Goal: Task Accomplishment & Management: Use online tool/utility

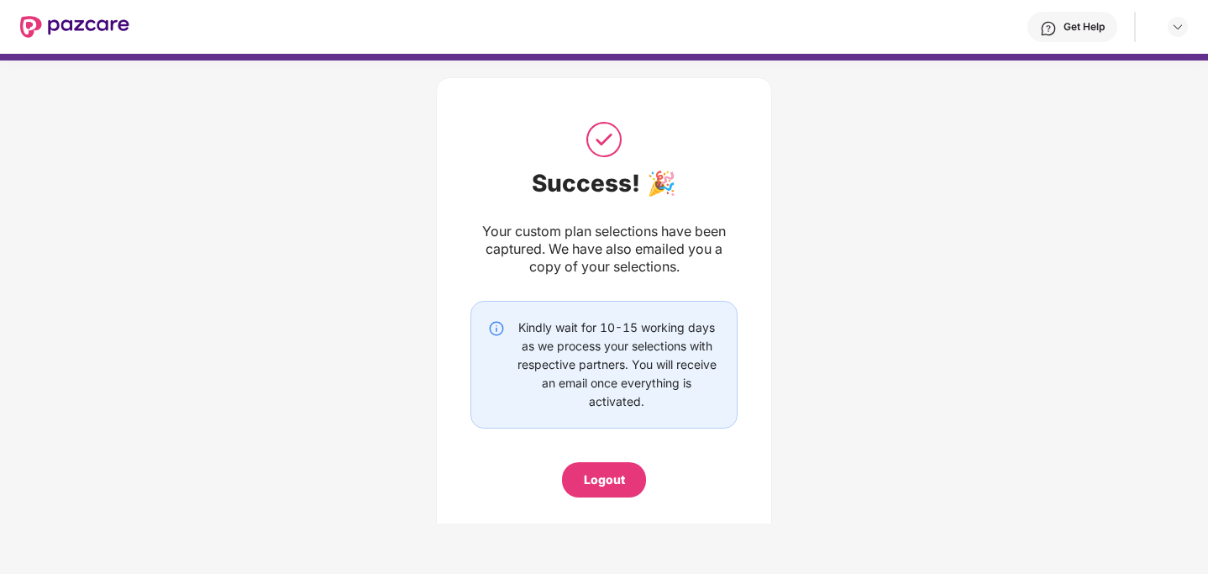
scroll to position [2856, 0]
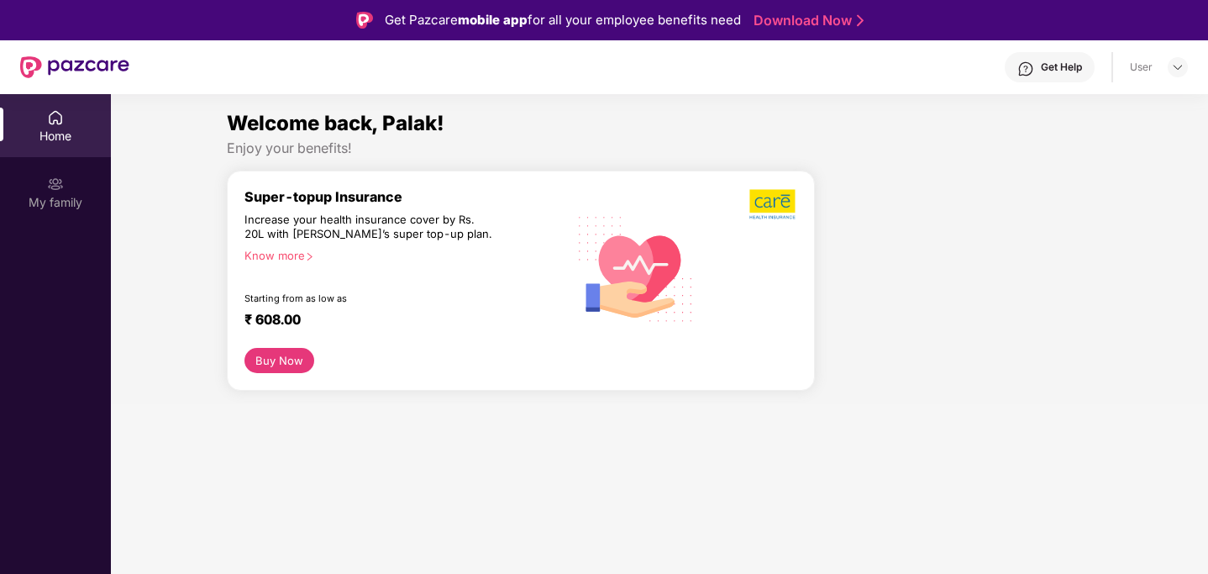
scroll to position [2856, 0]
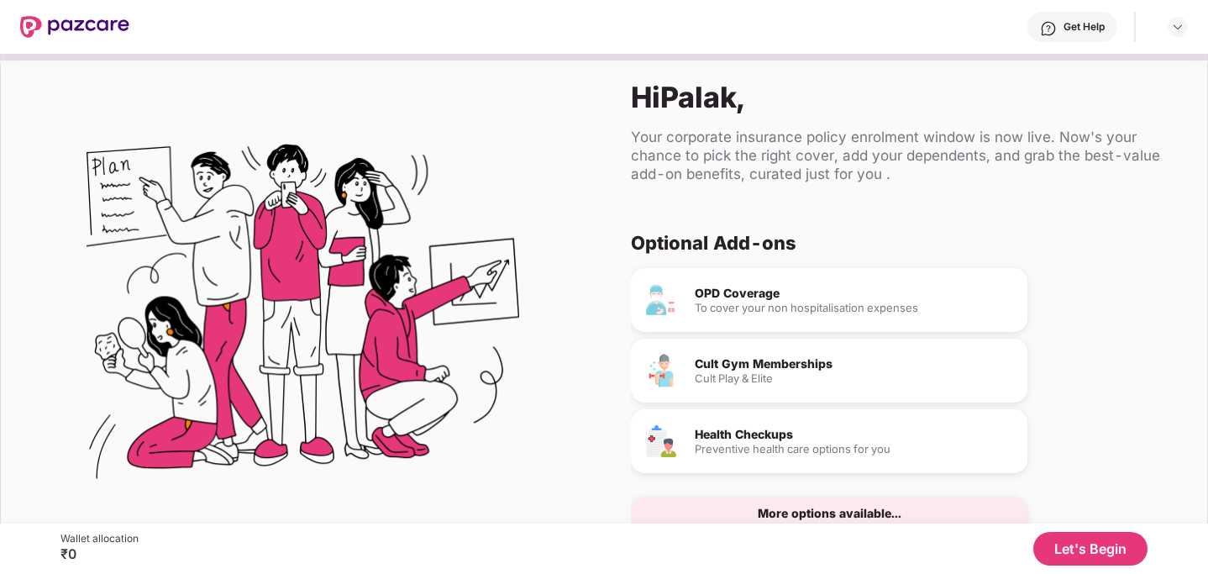
scroll to position [109, 0]
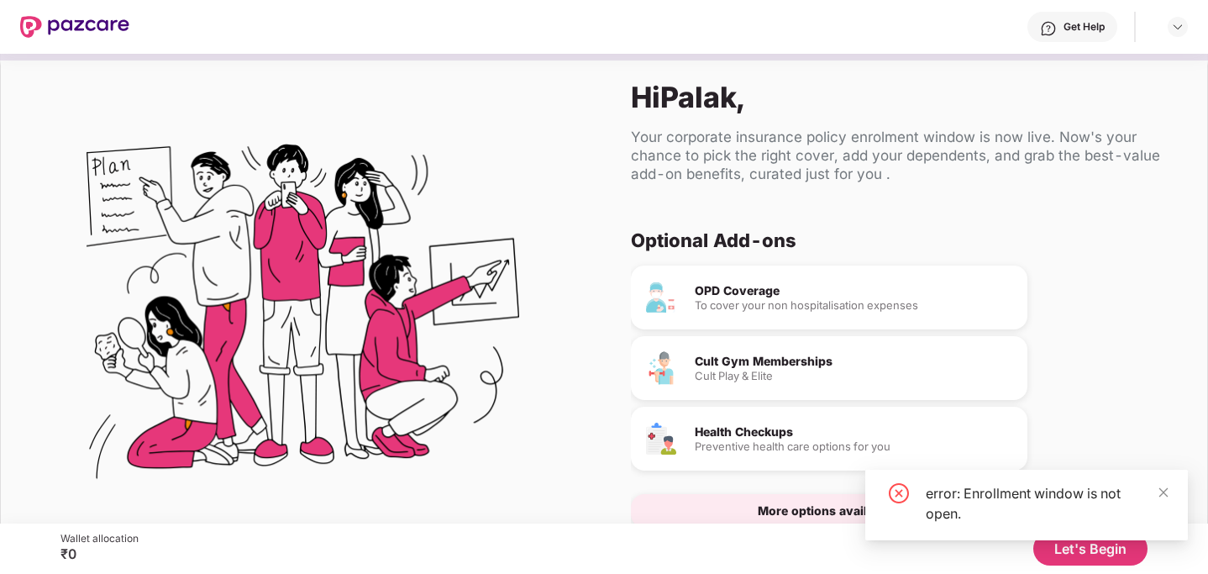
click at [750, 374] on div "Cult Play & Elite" at bounding box center [854, 376] width 319 height 11
click at [1061, 550] on div "error: Enrollment window is not open." at bounding box center [1027, 512] width 323 height 84
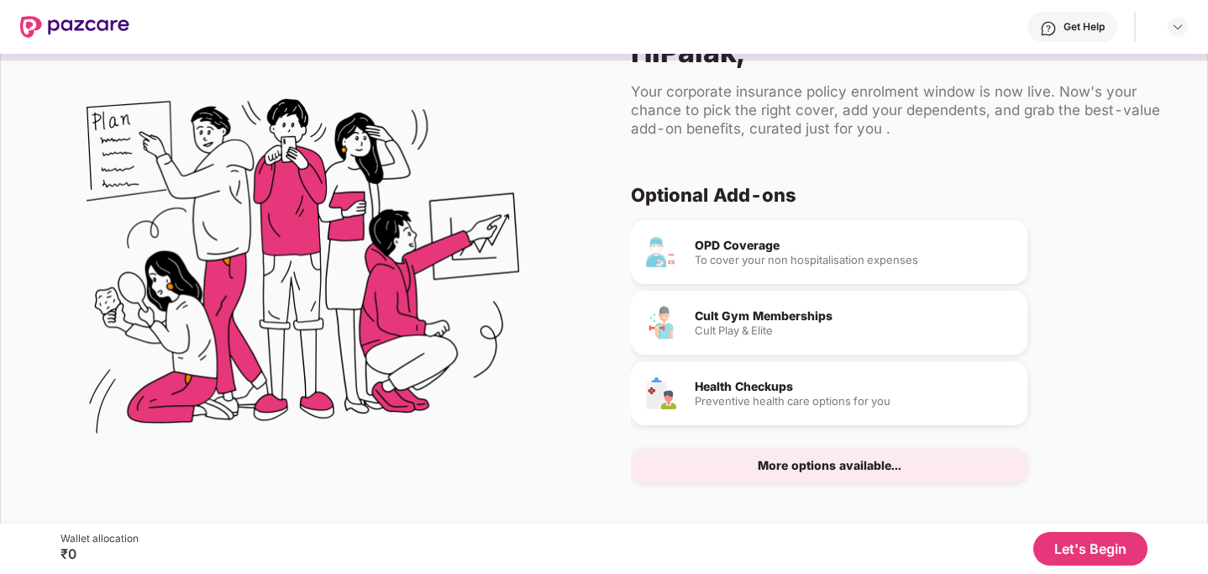
scroll to position [58, 0]
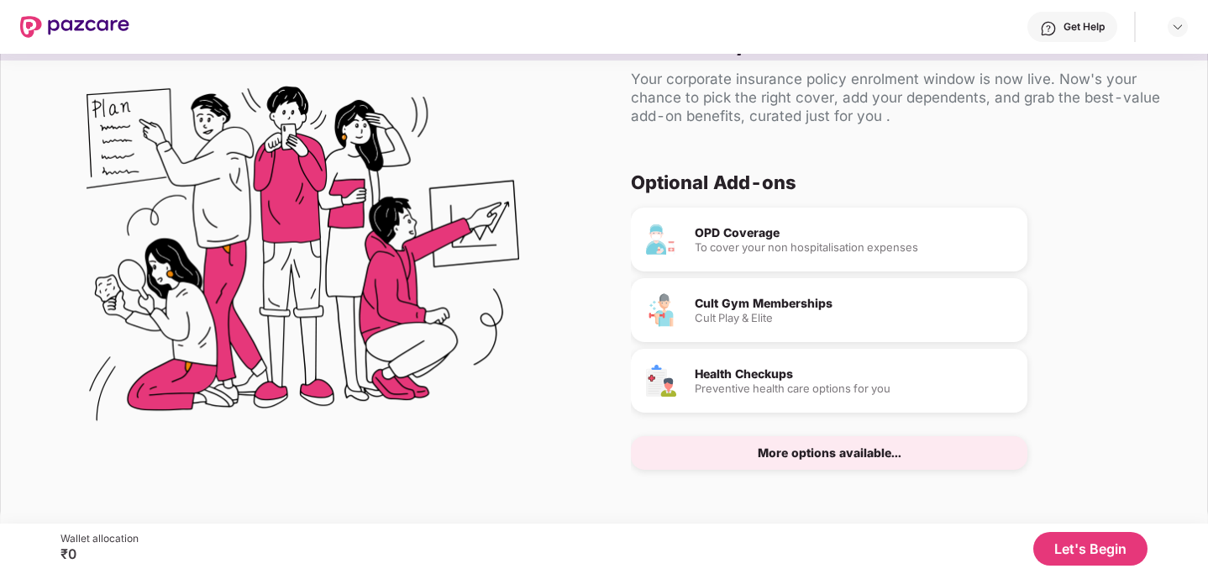
click at [1095, 545] on button "Let's Begin" at bounding box center [1091, 549] width 114 height 34
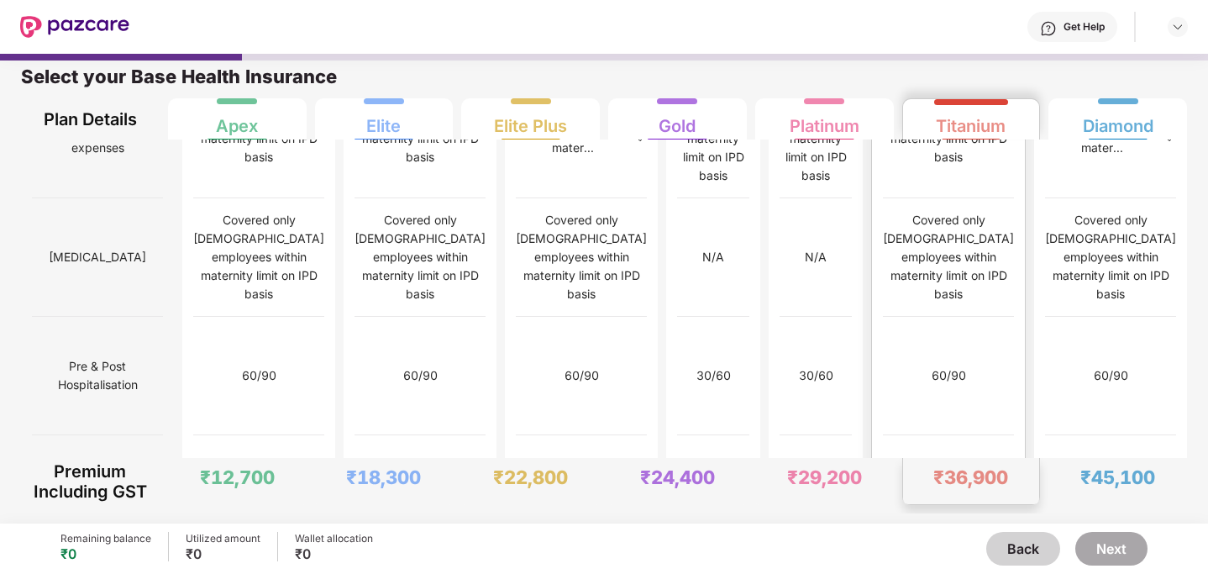
scroll to position [1719, 0]
click at [1176, 28] on img at bounding box center [1178, 26] width 13 height 13
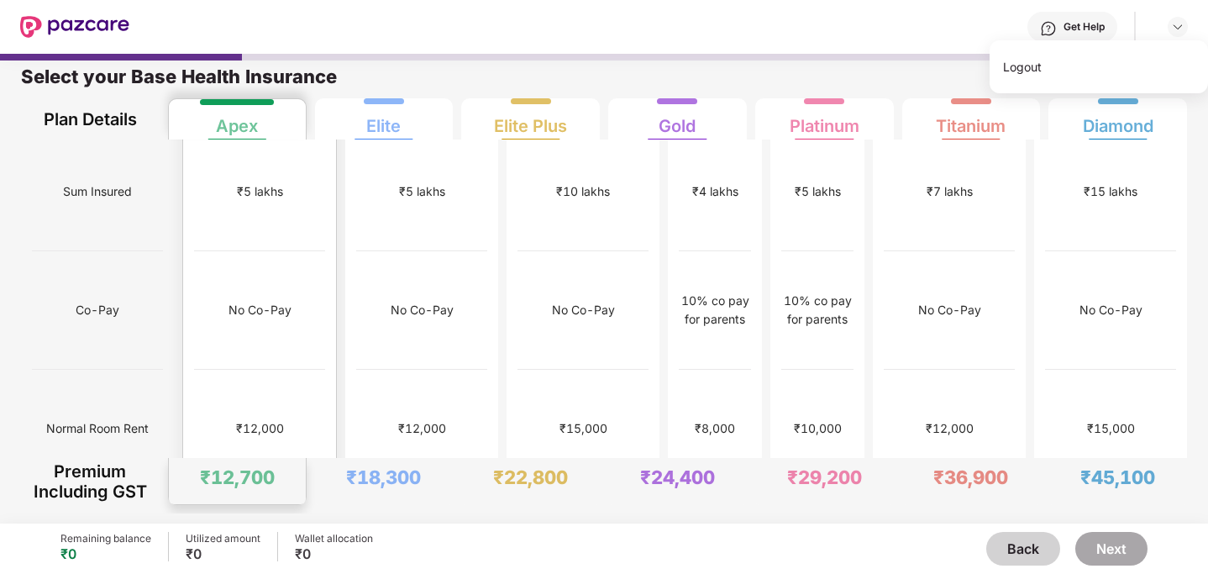
scroll to position [0, 0]
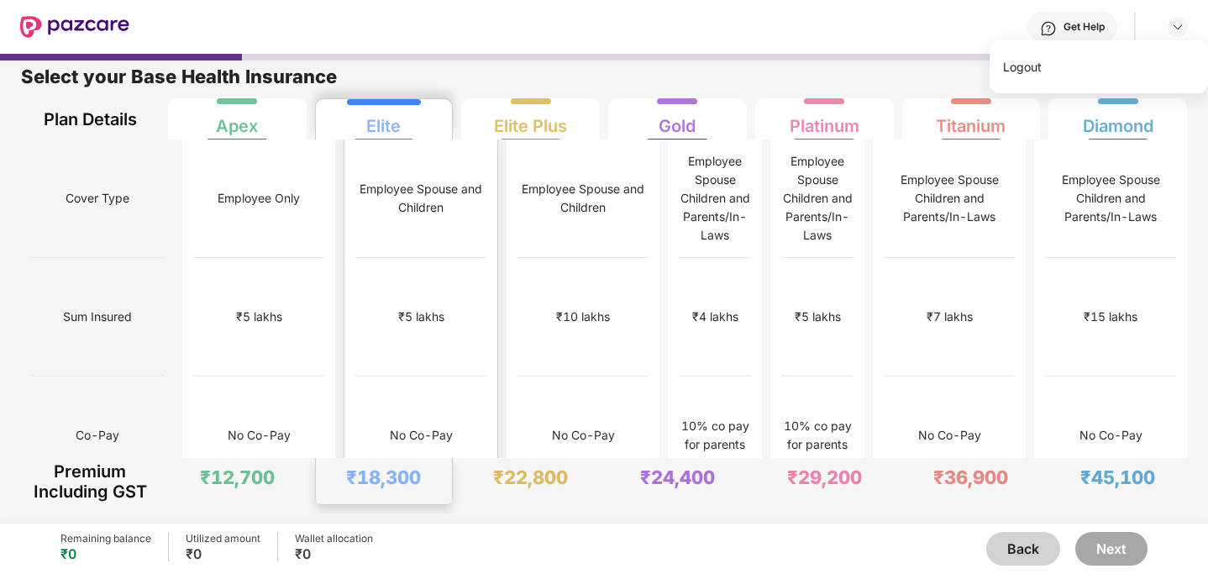
click at [378, 127] on div "Elite" at bounding box center [383, 120] width 34 height 34
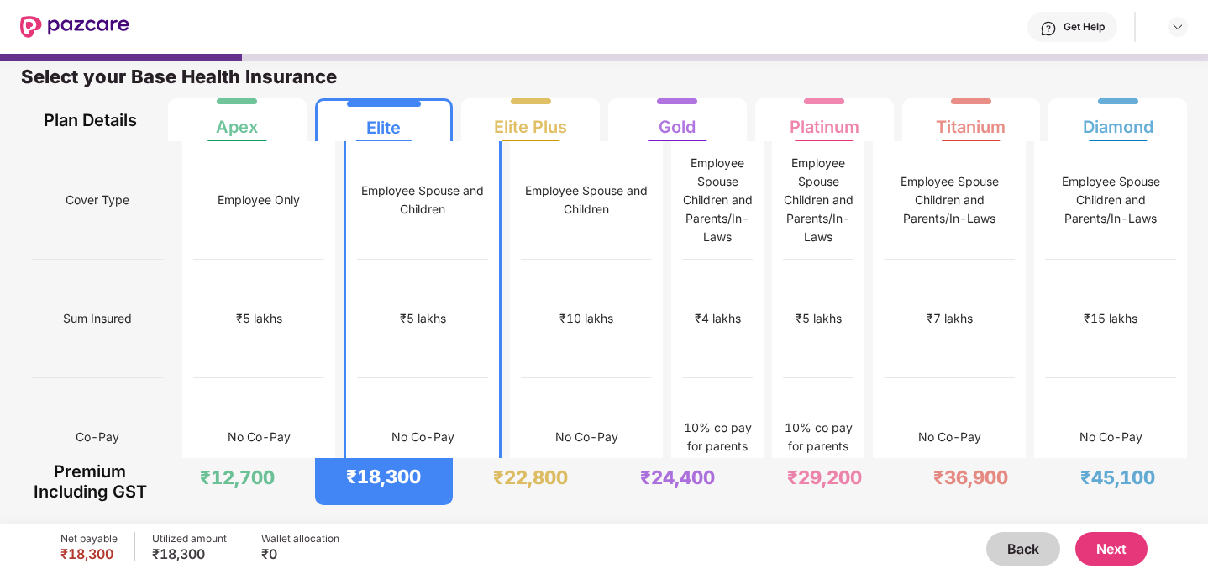
click at [1108, 541] on button "Next" at bounding box center [1112, 549] width 72 height 34
